Goal: Check status: Check status

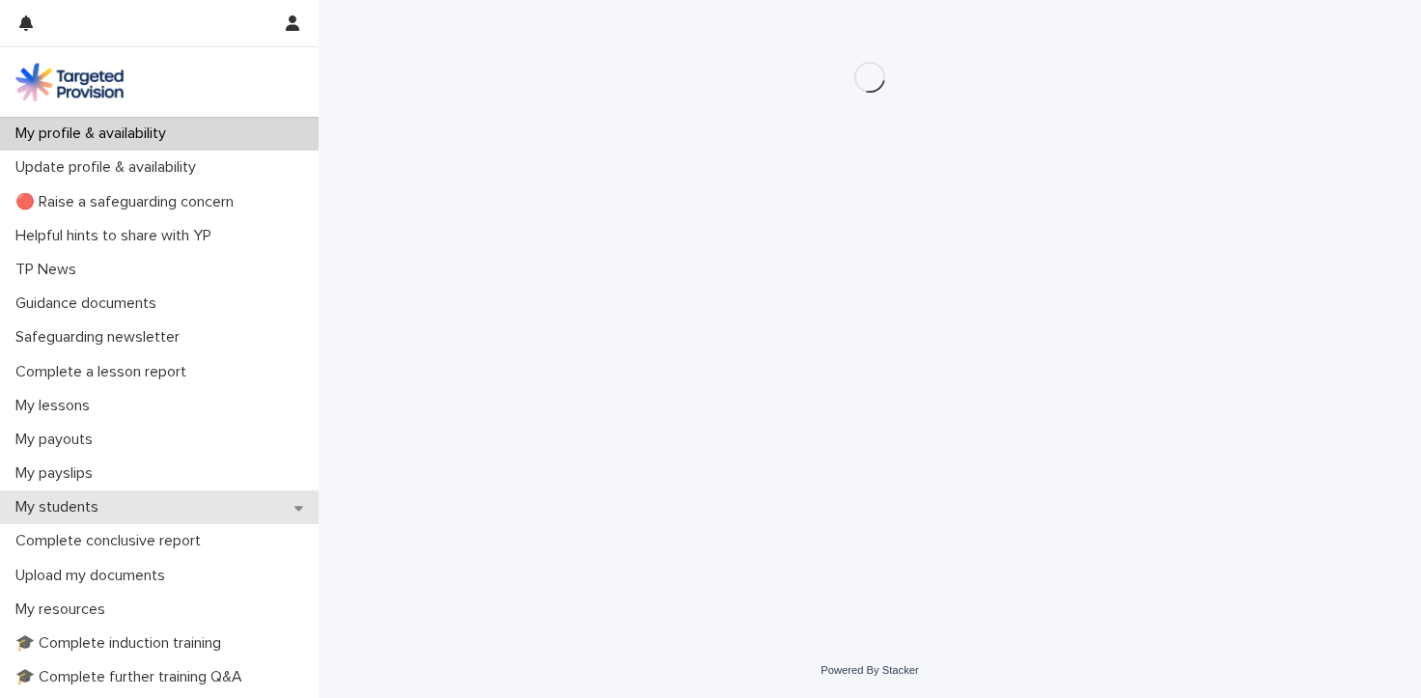
click at [73, 508] on p "My students" at bounding box center [61, 507] width 106 height 18
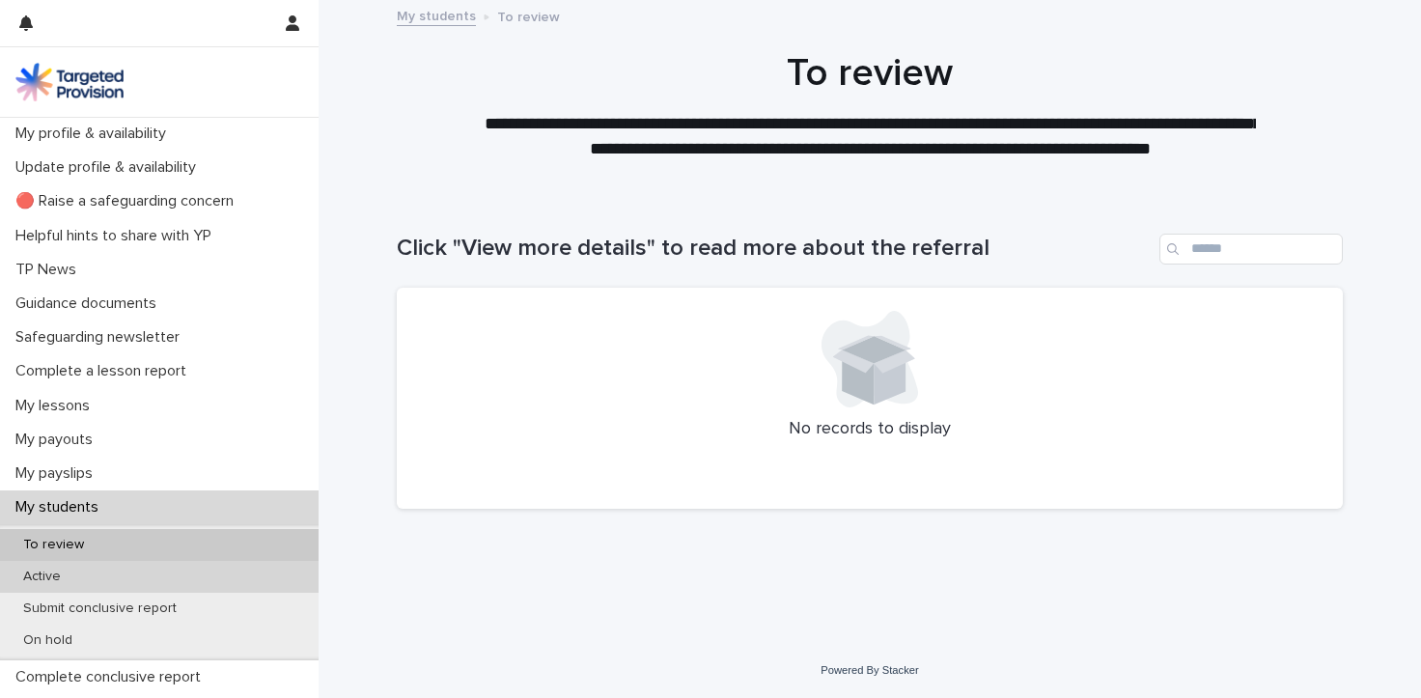
click at [121, 578] on div "Active" at bounding box center [159, 577] width 319 height 32
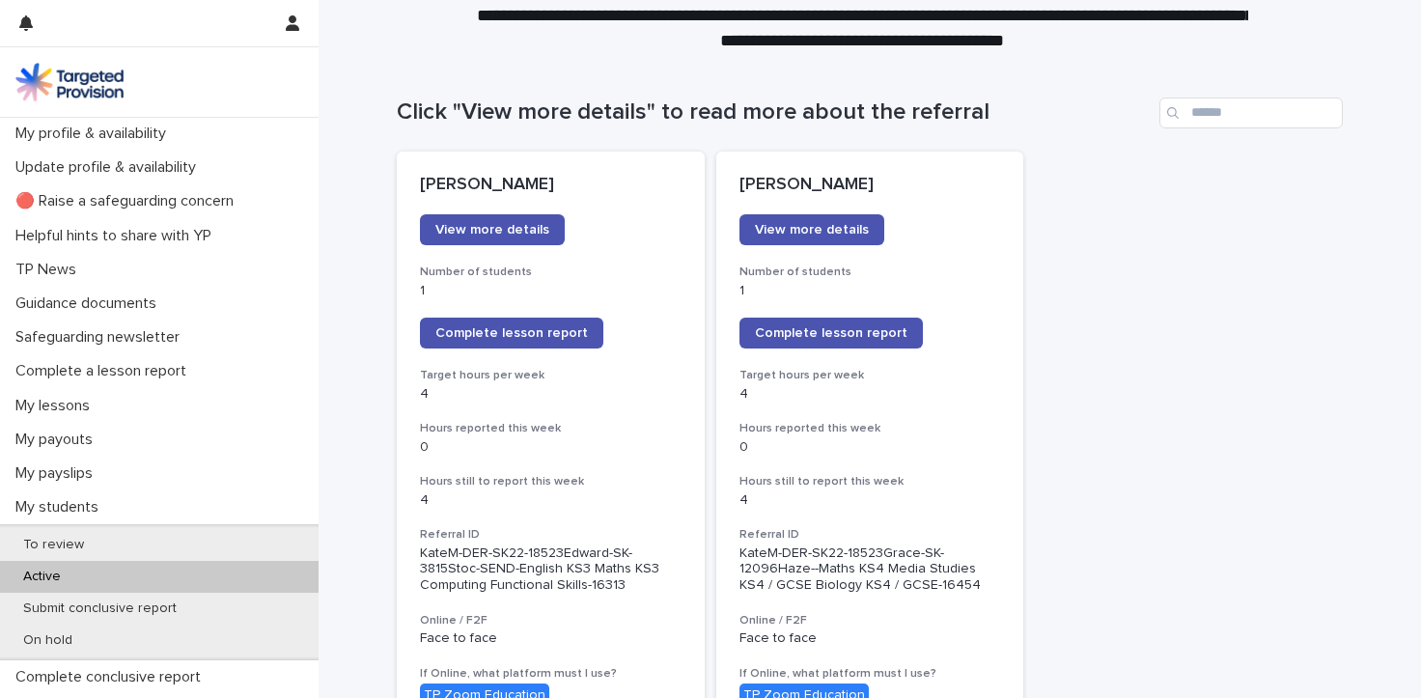
scroll to position [130, 0]
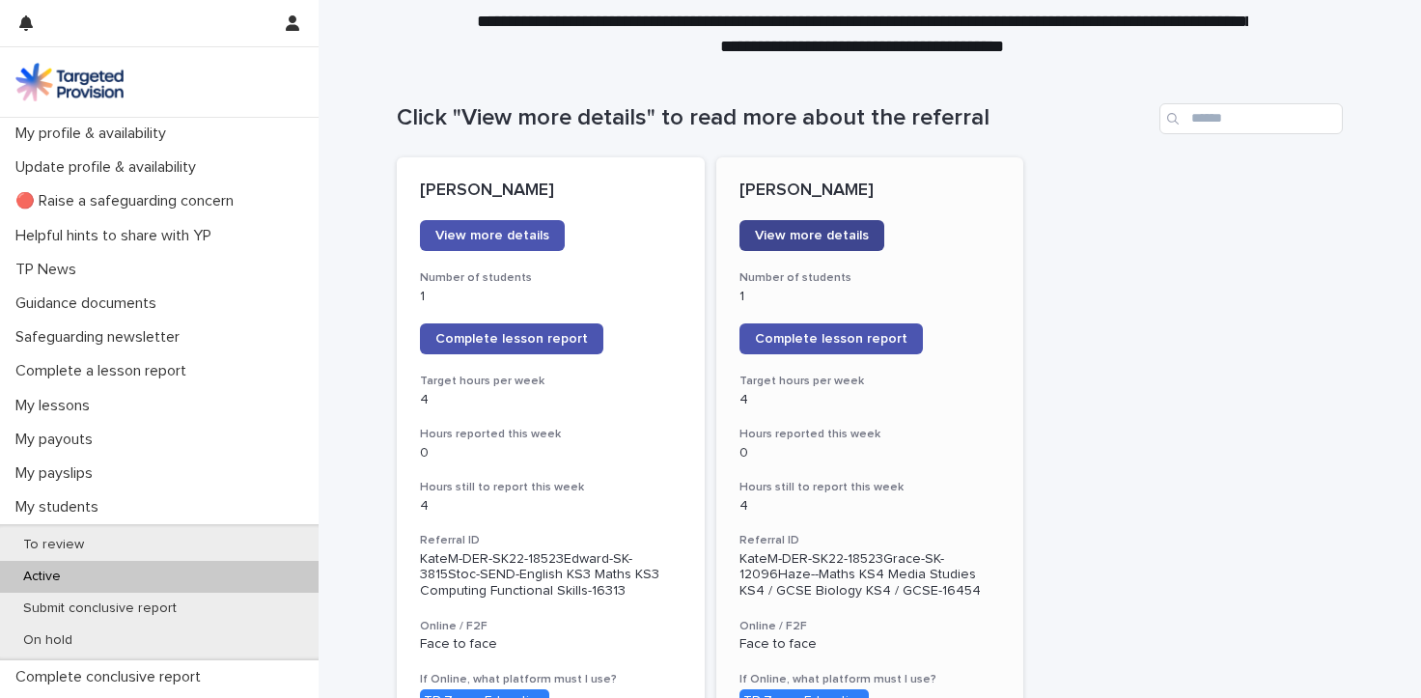
click at [804, 227] on link "View more details" at bounding box center [811, 235] width 145 height 31
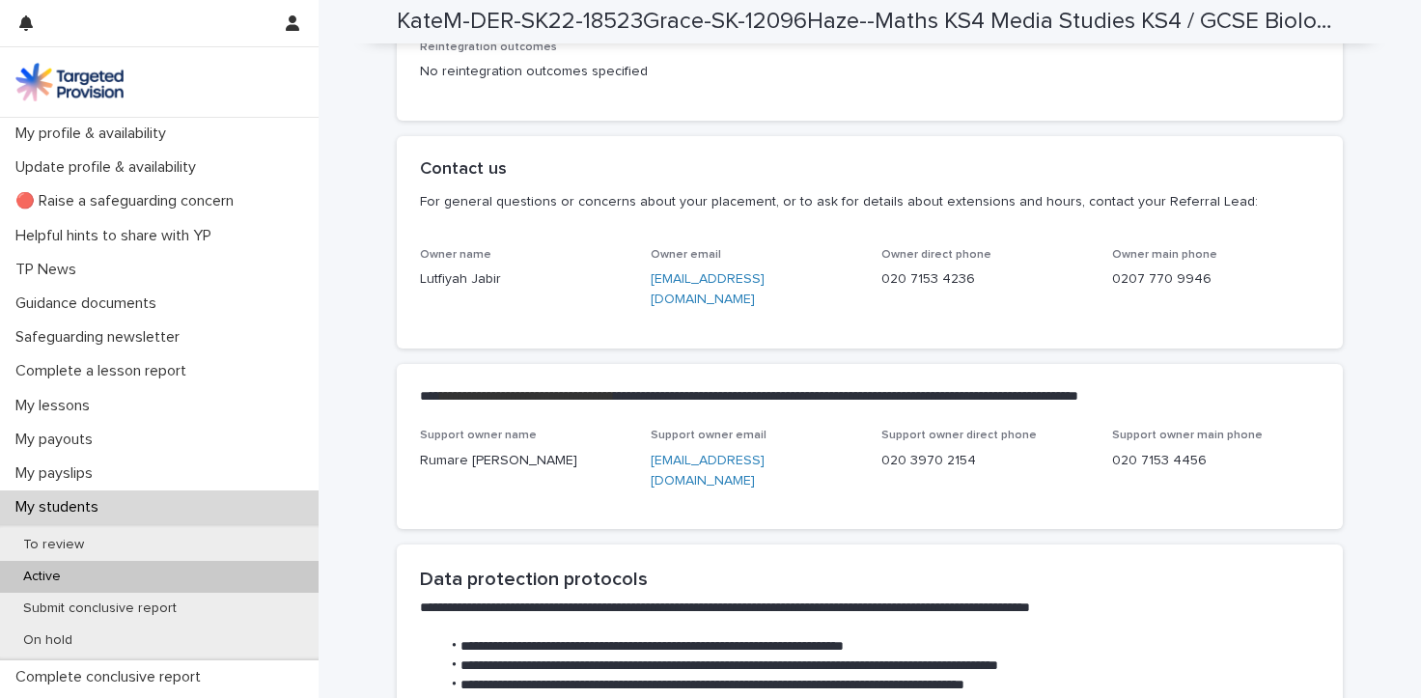
scroll to position [4802, 0]
